Goal: Find specific page/section: Find specific page/section

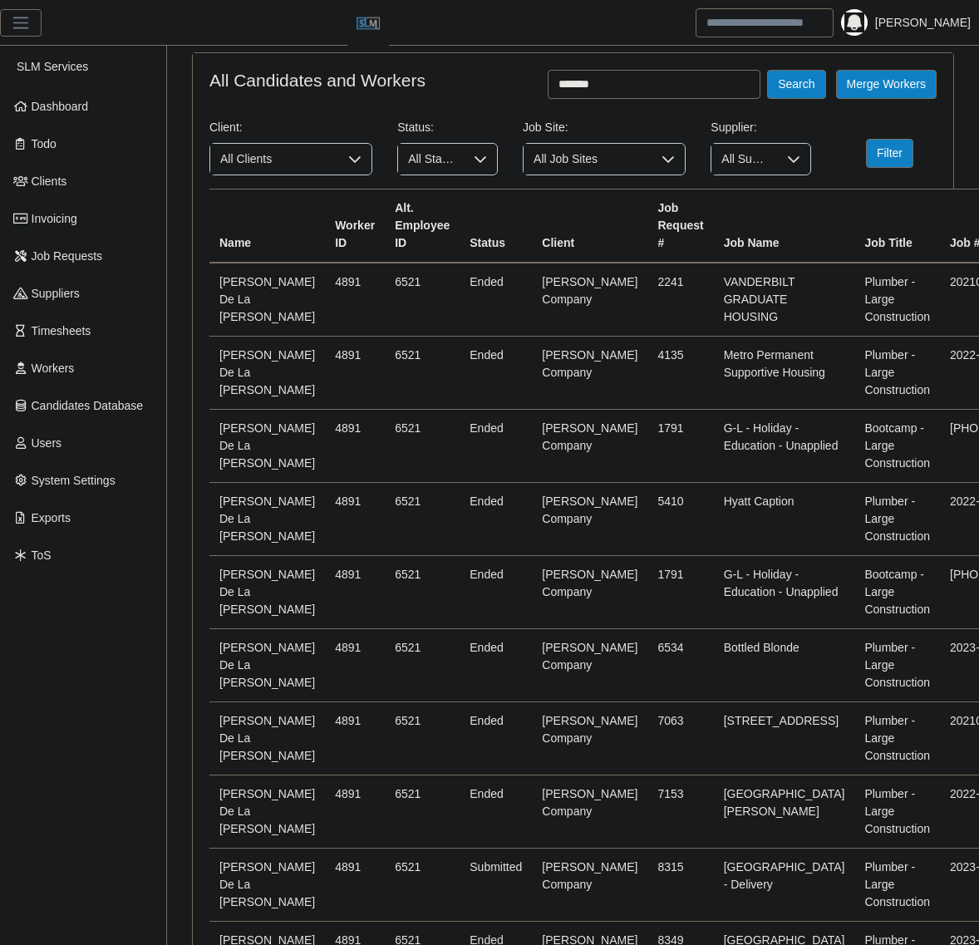
scroll to position [480, 0]
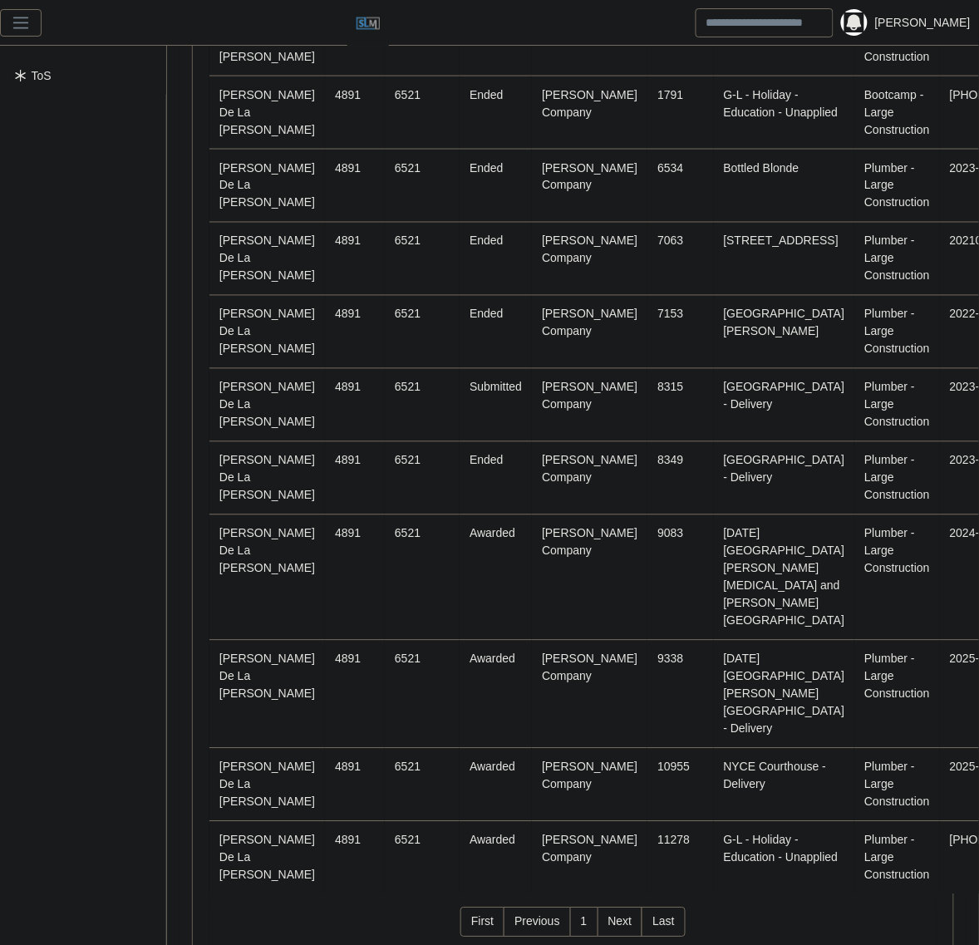
drag, startPoint x: 10, startPoint y: 18, endPoint x: 69, endPoint y: 140, distance: 134.9
click at [10, 18] on span "button" at bounding box center [21, 22] width 22 height 19
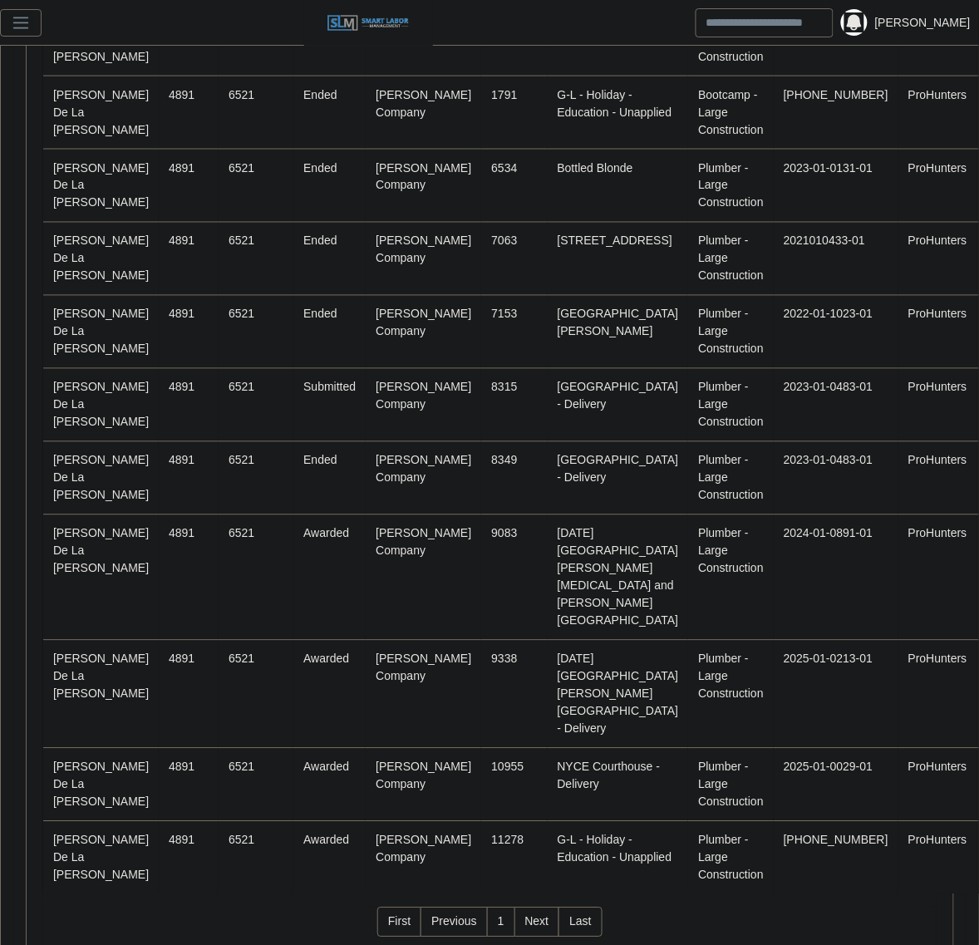
scroll to position [0, 0]
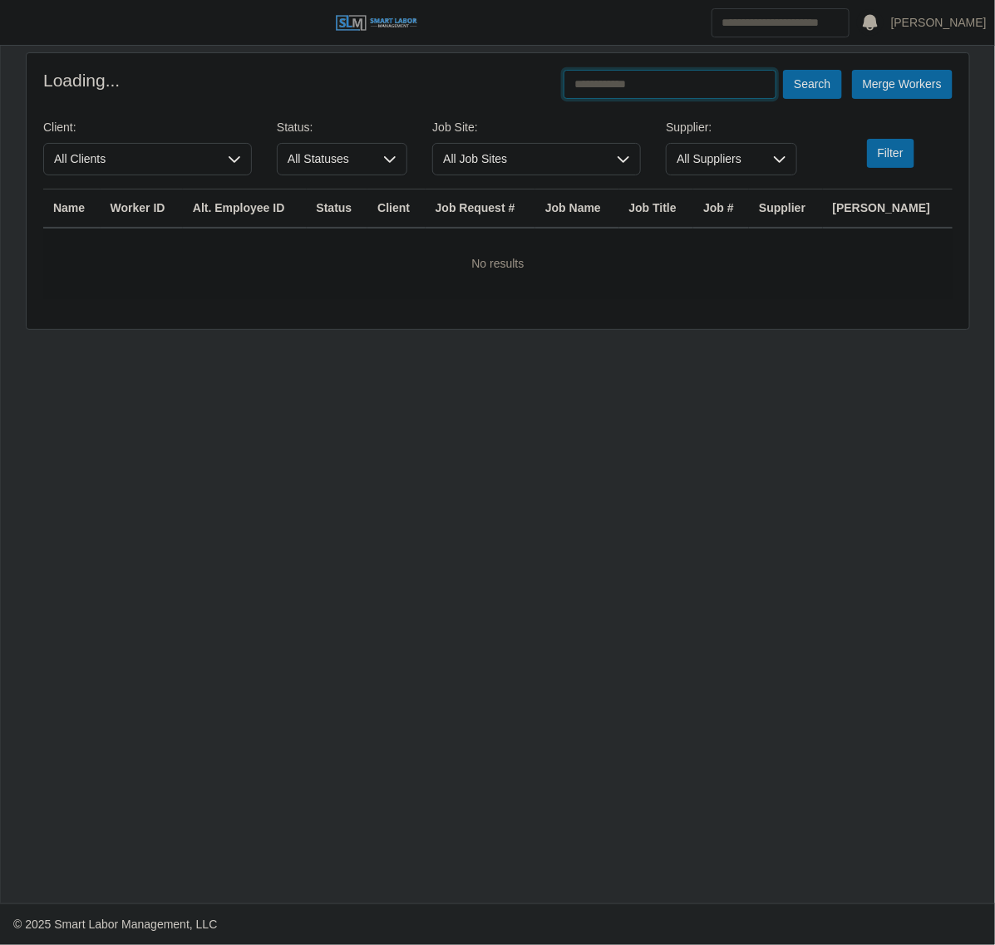
click at [640, 76] on input "text" at bounding box center [670, 84] width 213 height 29
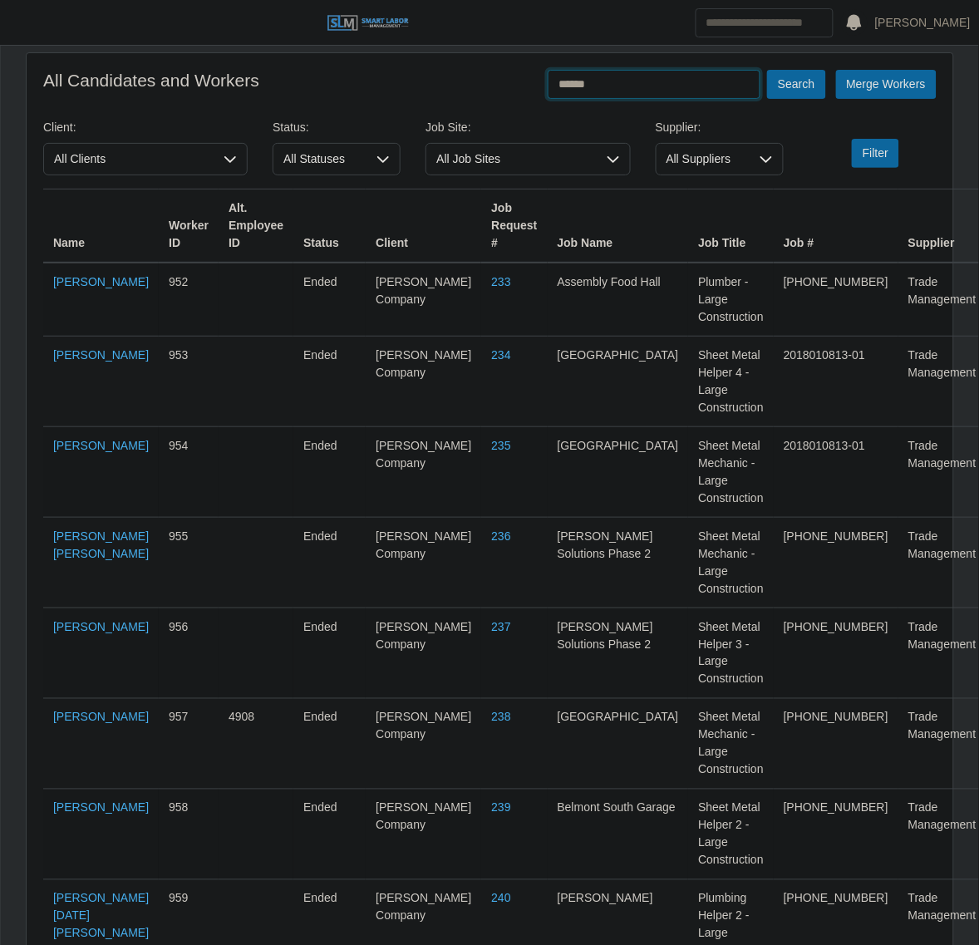
click at [767, 70] on button "Search" at bounding box center [796, 84] width 58 height 29
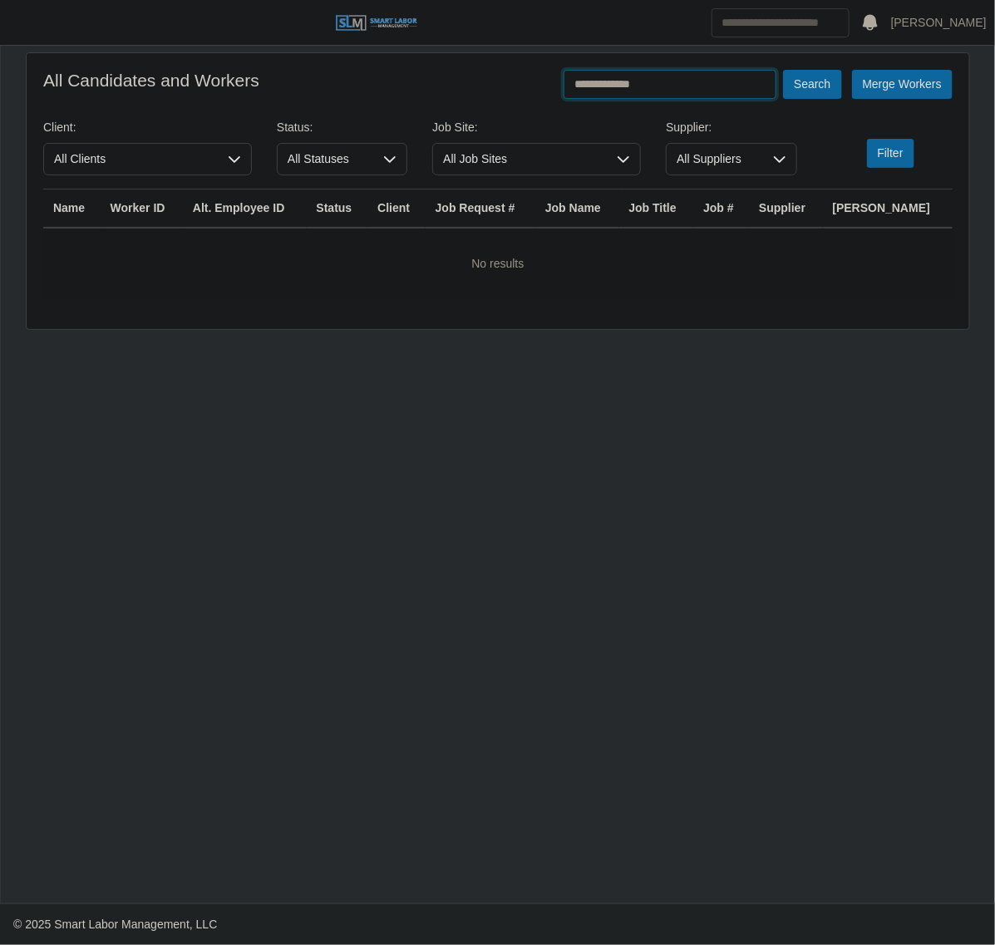
click at [679, 92] on input "**********" at bounding box center [670, 84] width 213 height 29
type input "******"
click at [783, 70] on button "Search" at bounding box center [812, 84] width 58 height 29
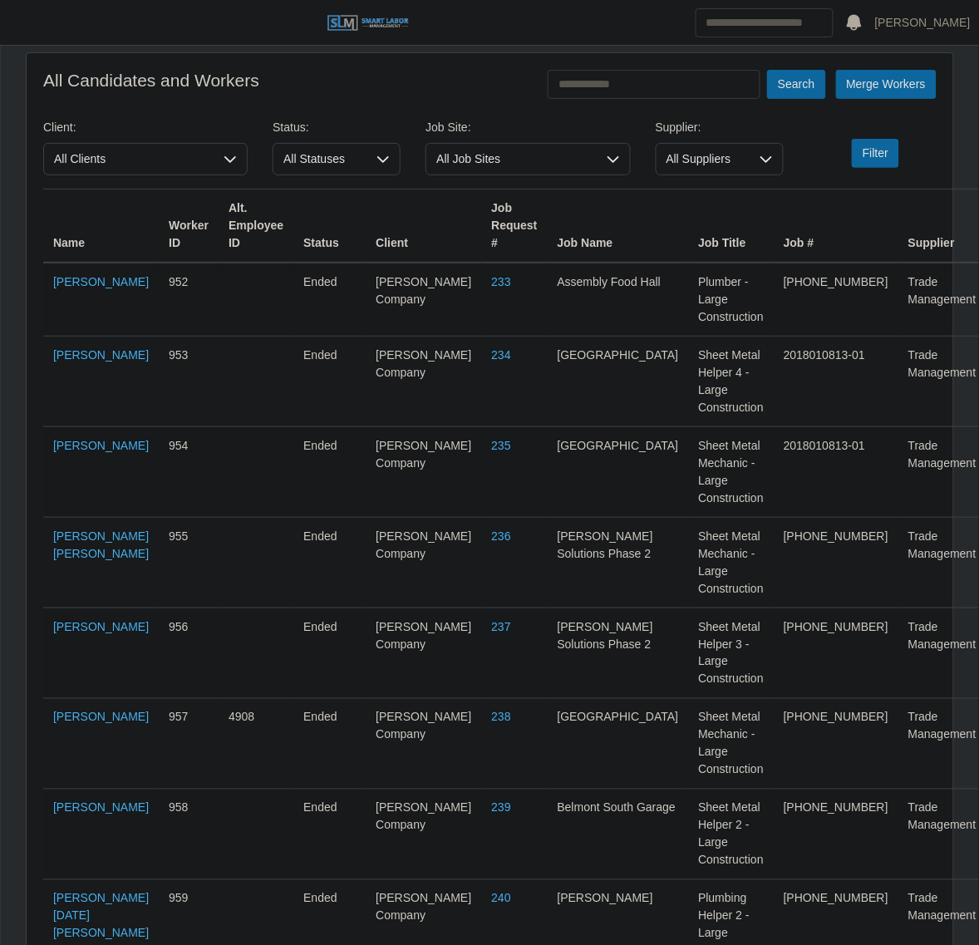
click at [590, 87] on input "text" at bounding box center [654, 84] width 213 height 29
type input "******"
click at [767, 70] on button "Search" at bounding box center [796, 84] width 58 height 29
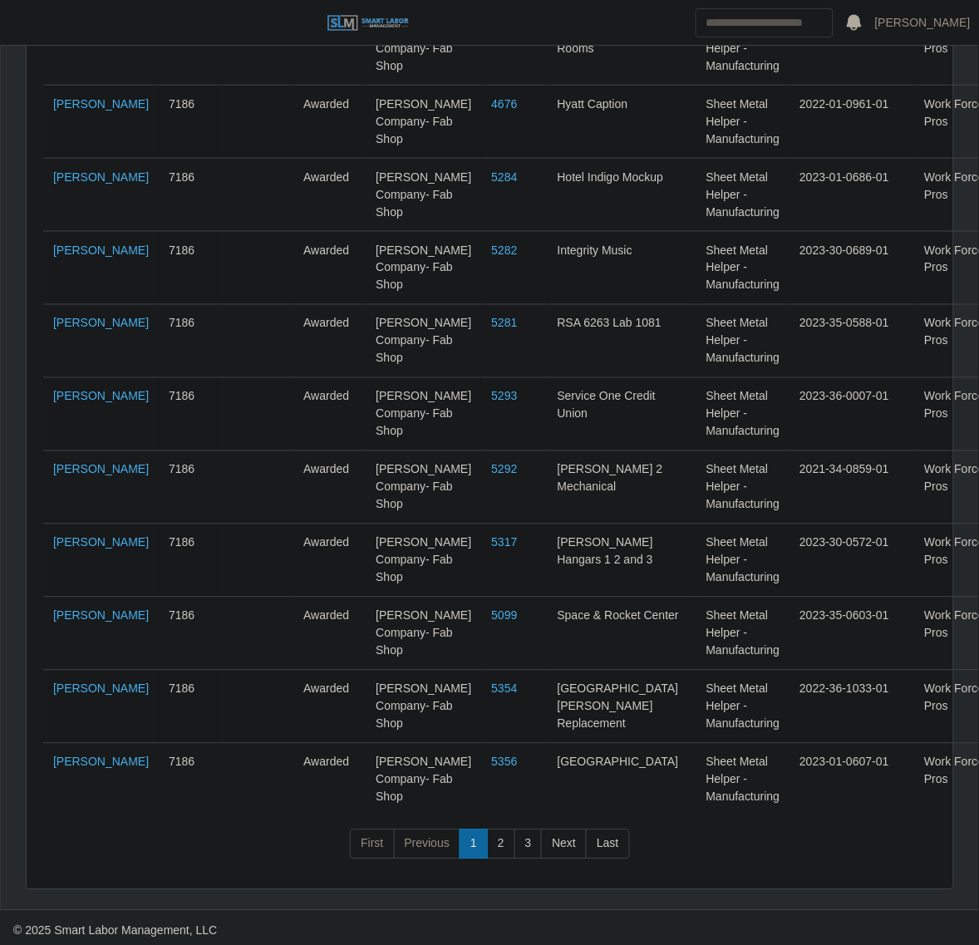
scroll to position [6925, 0]
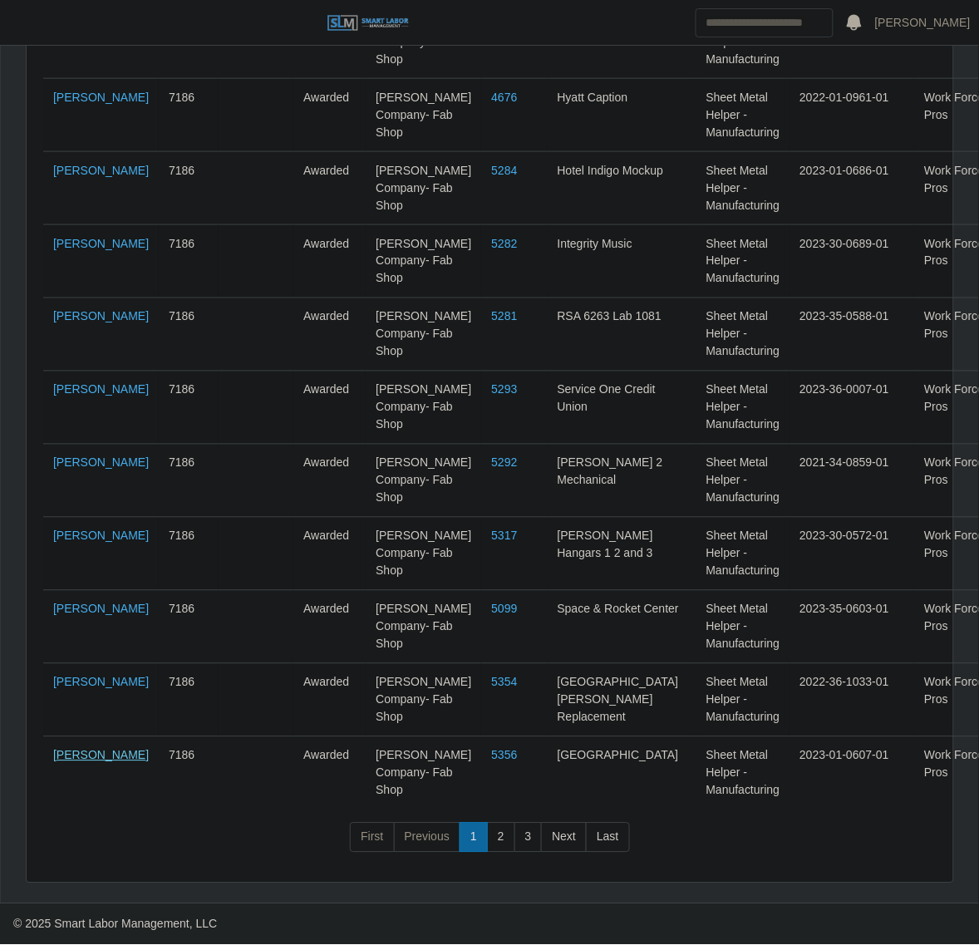
click at [64, 762] on link "[PERSON_NAME]" at bounding box center [101, 755] width 96 height 13
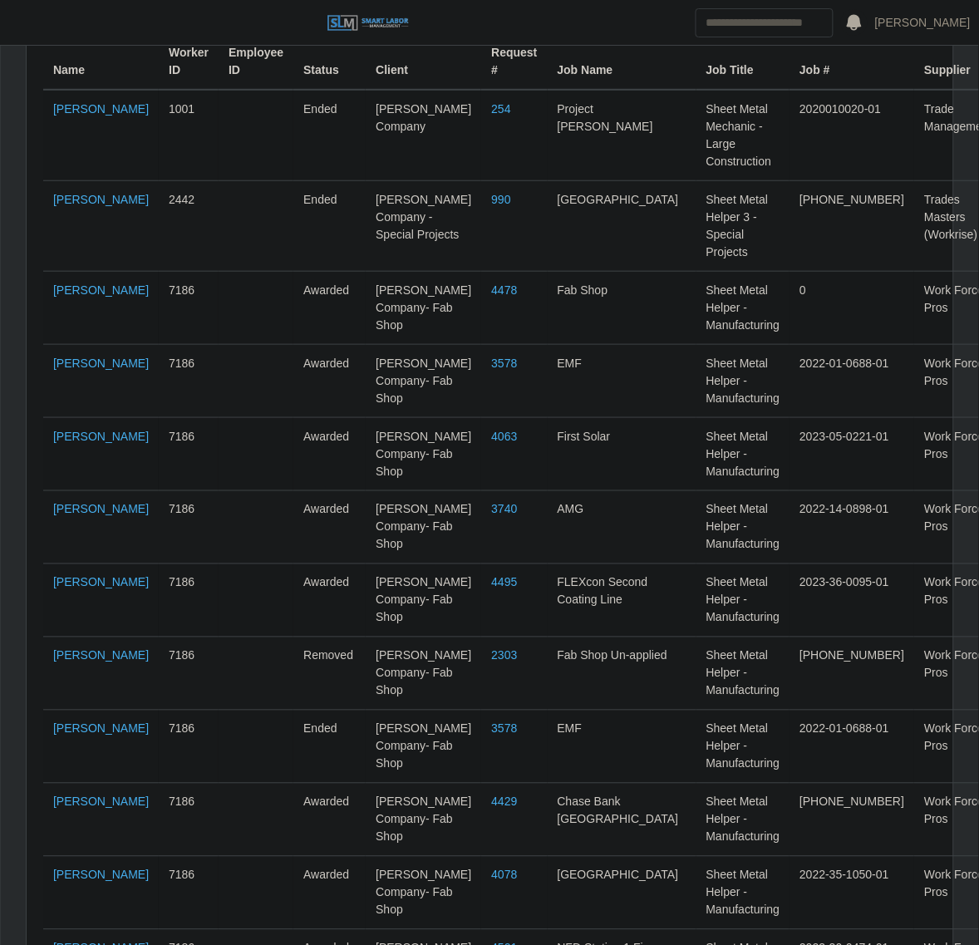
scroll to position [0, 0]
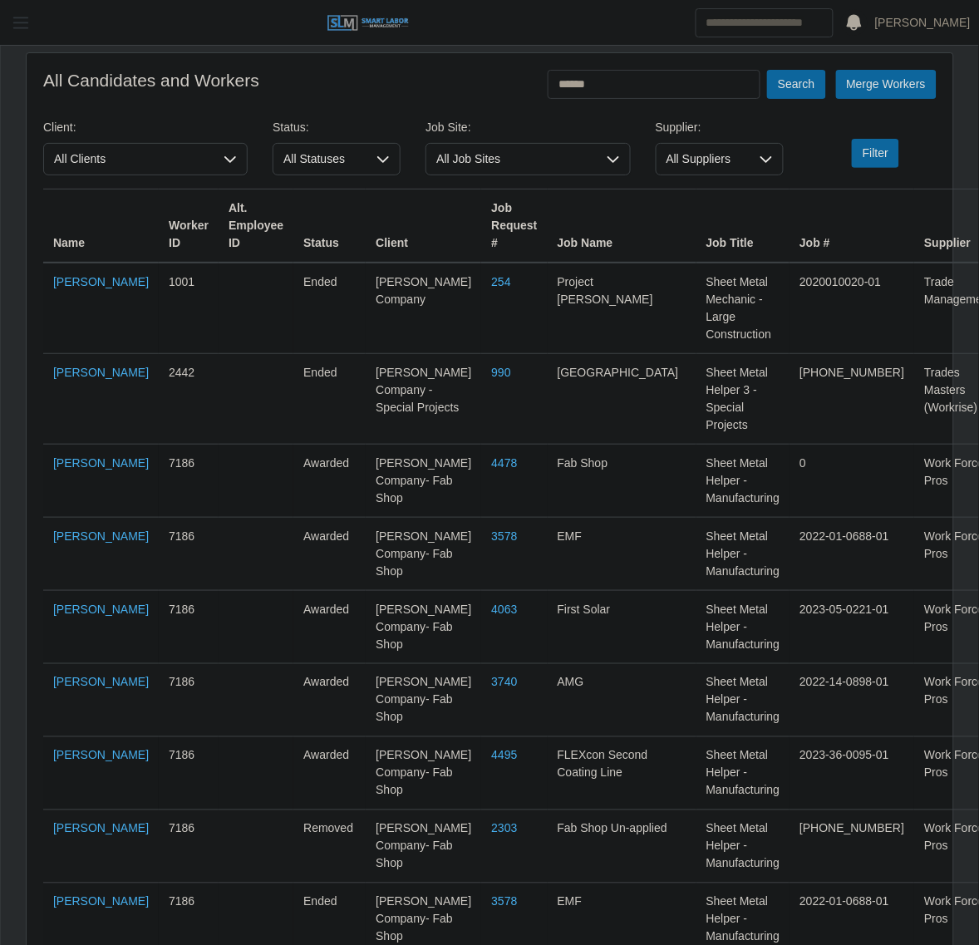
click at [29, 27] on span "button" at bounding box center [21, 22] width 22 height 19
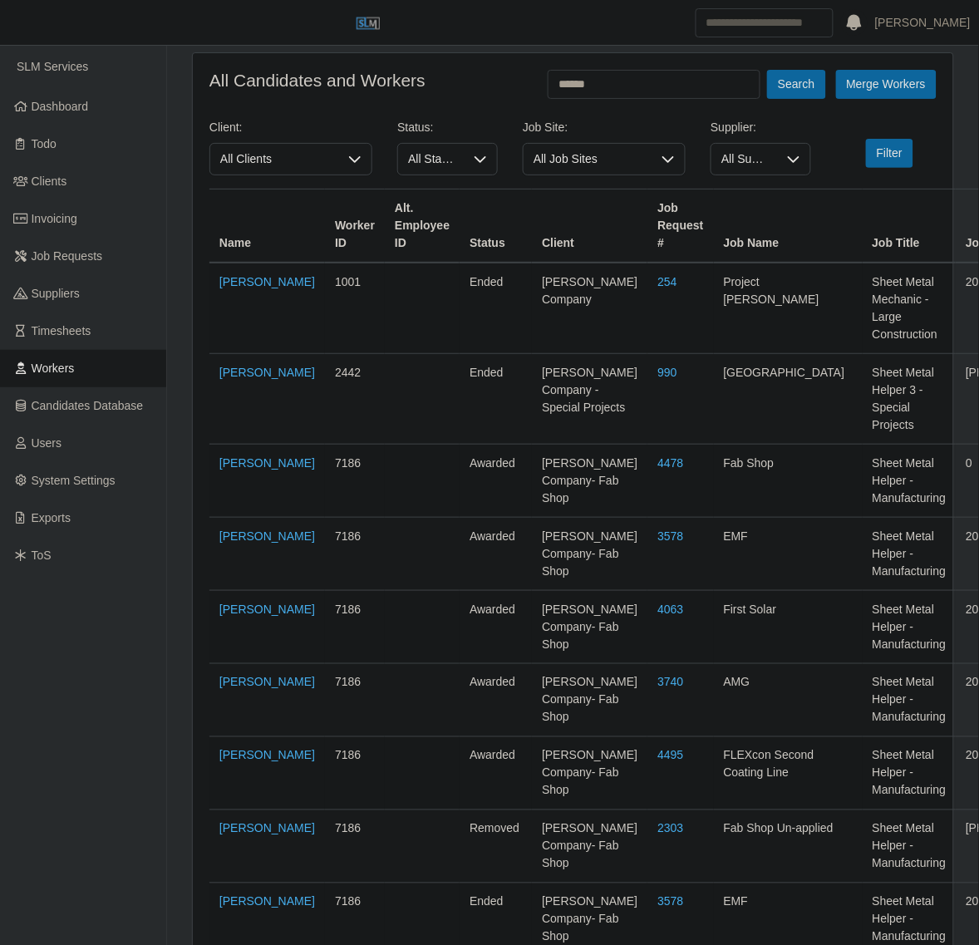
drag, startPoint x: 96, startPoint y: 362, endPoint x: 145, endPoint y: 360, distance: 49.9
click at [96, 362] on link "Workers" at bounding box center [83, 368] width 166 height 37
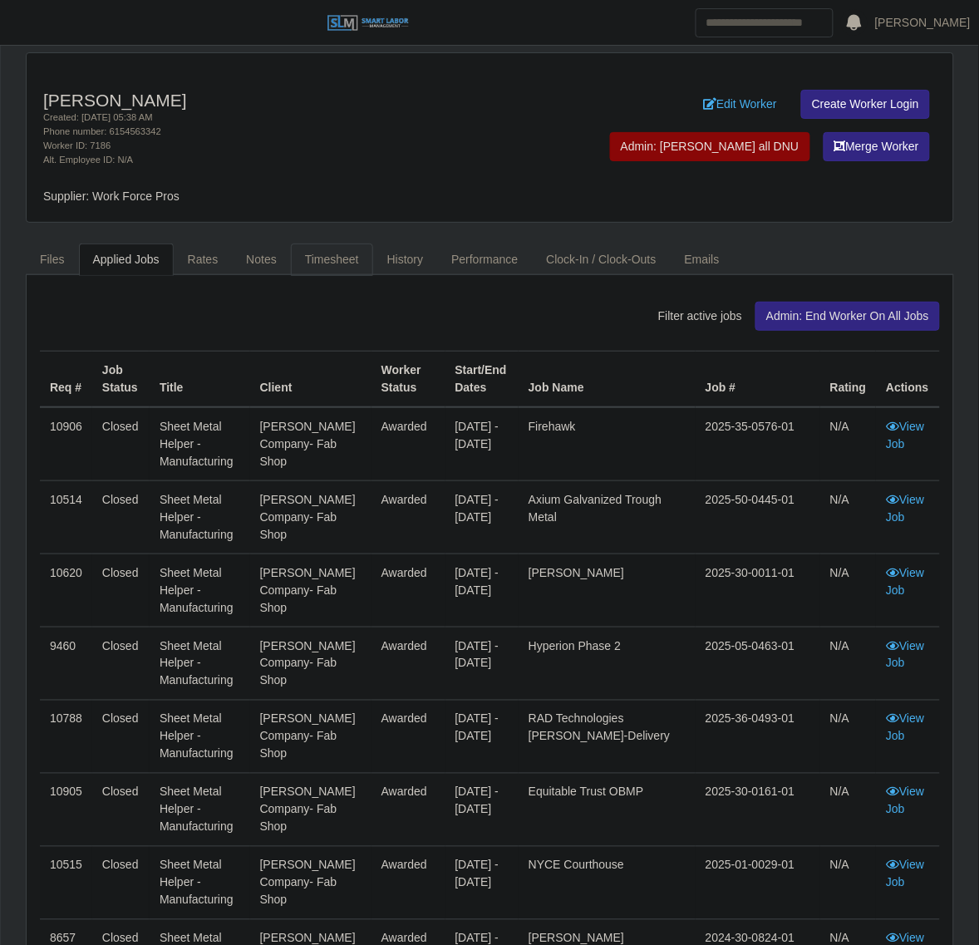
click at [320, 263] on link "Timesheet" at bounding box center [332, 260] width 82 height 32
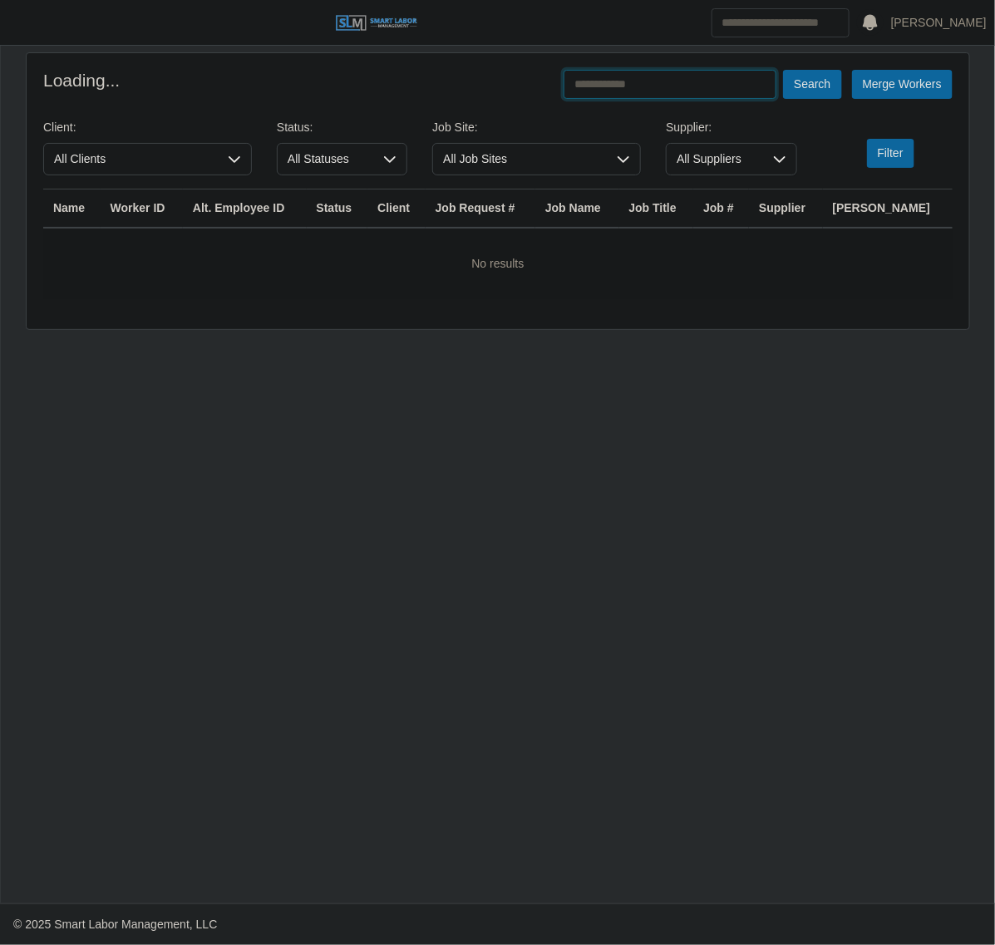
click at [658, 81] on input "text" at bounding box center [670, 84] width 213 height 29
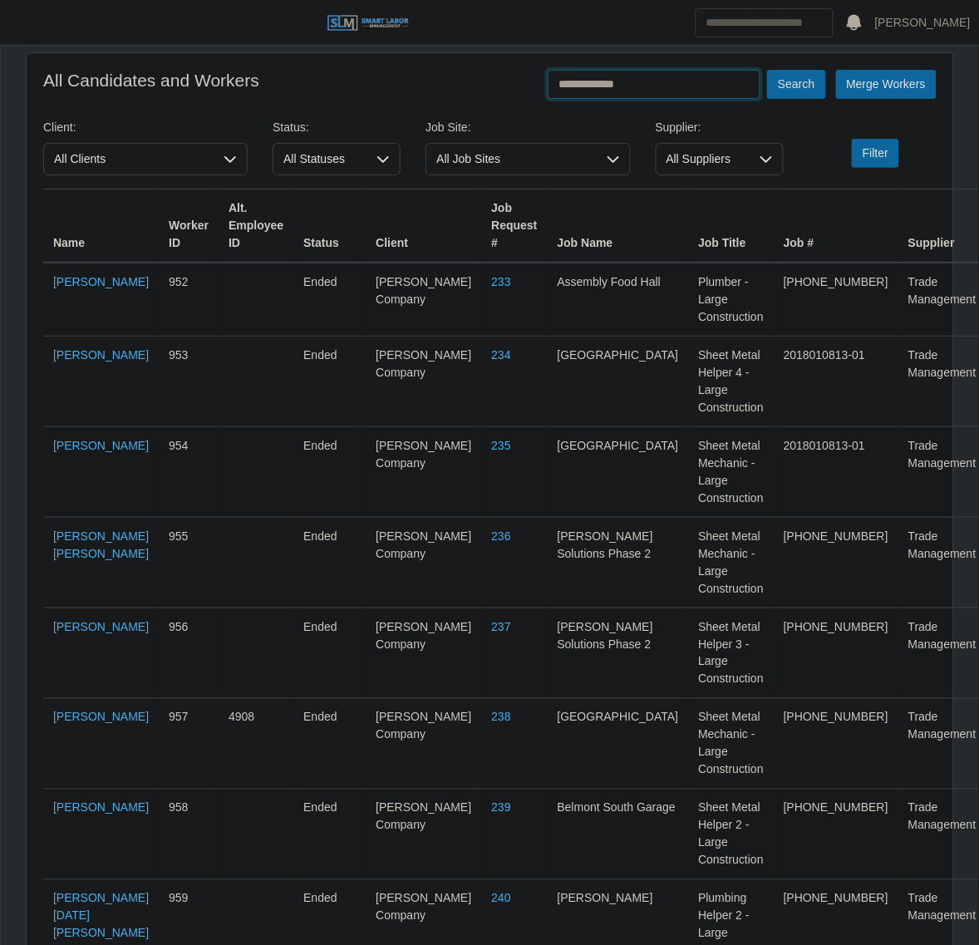
type input "**********"
click at [767, 70] on button "Search" at bounding box center [796, 84] width 58 height 29
